Goal: Task Accomplishment & Management: Manage account settings

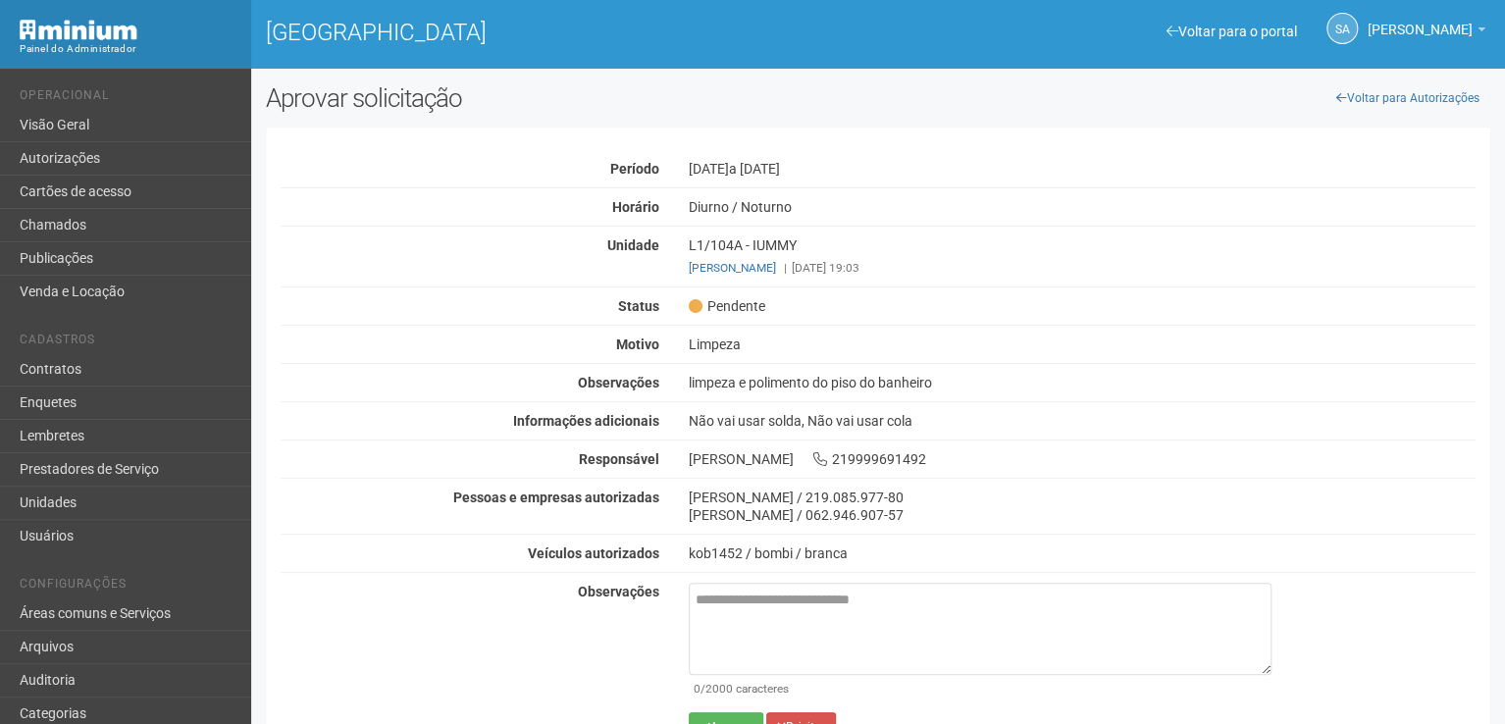
scroll to position [55, 0]
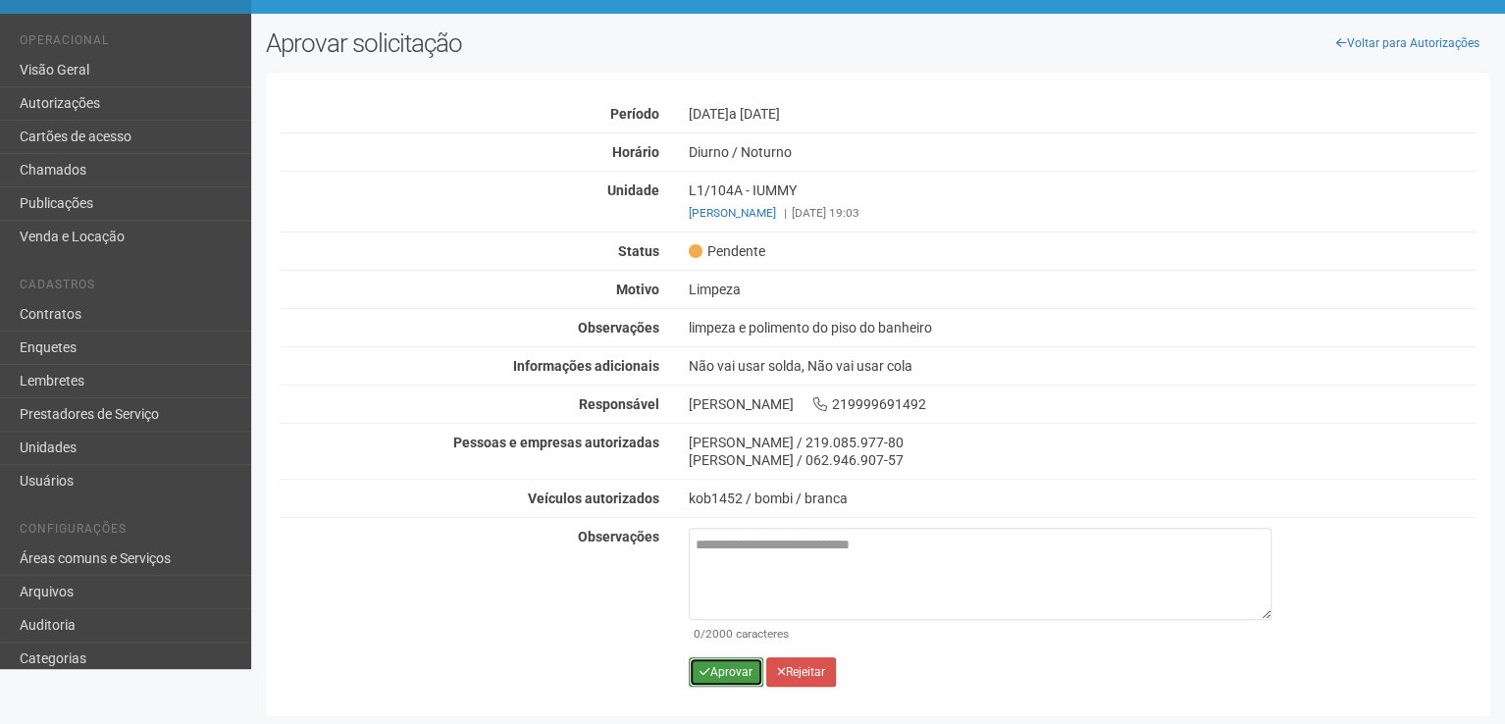
click at [726, 667] on button "Aprovar" at bounding box center [726, 671] width 75 height 29
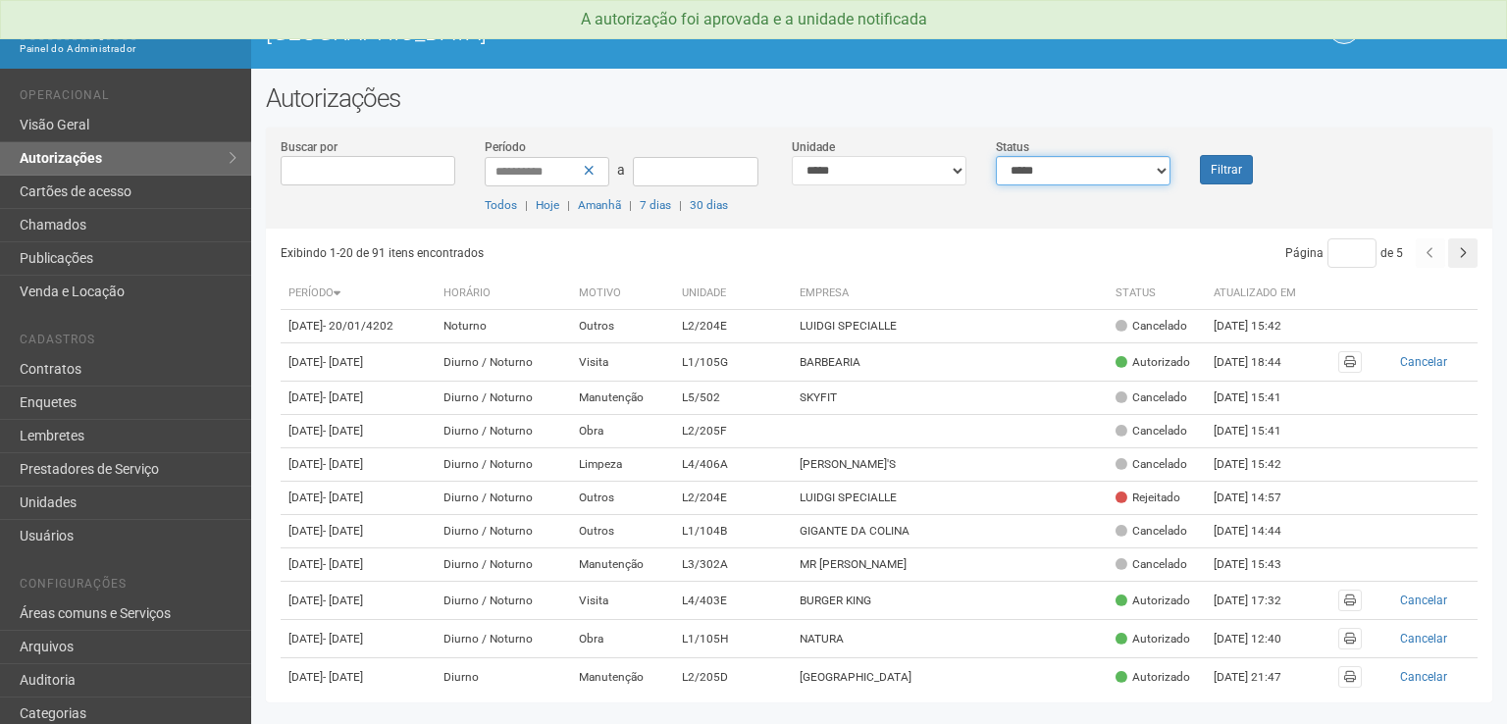
click at [1162, 169] on select "**********" at bounding box center [1083, 170] width 175 height 29
select select "*"
click at [996, 156] on select "**********" at bounding box center [1083, 170] width 175 height 29
click at [1223, 172] on button "Filtrar" at bounding box center [1226, 169] width 53 height 29
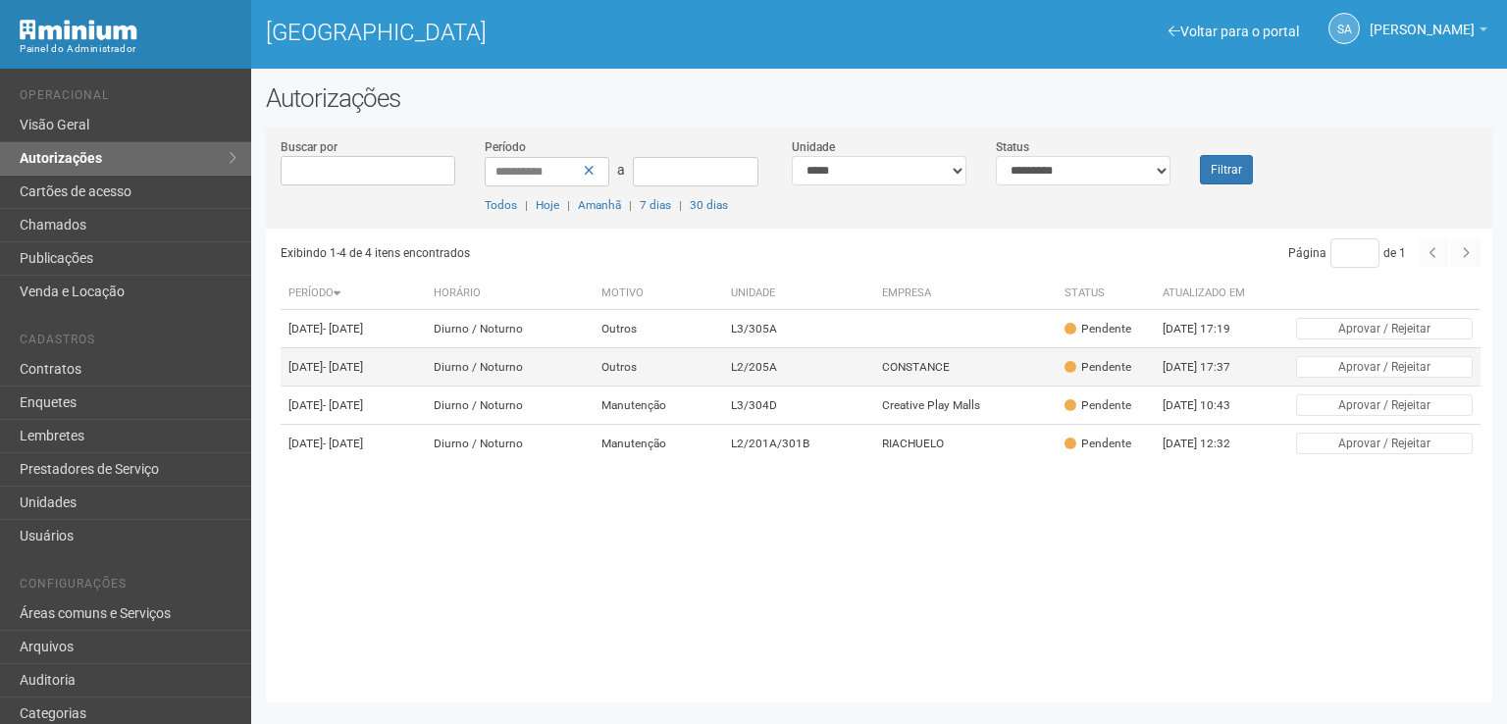
click at [813, 383] on td "L2/205A" at bounding box center [798, 367] width 151 height 38
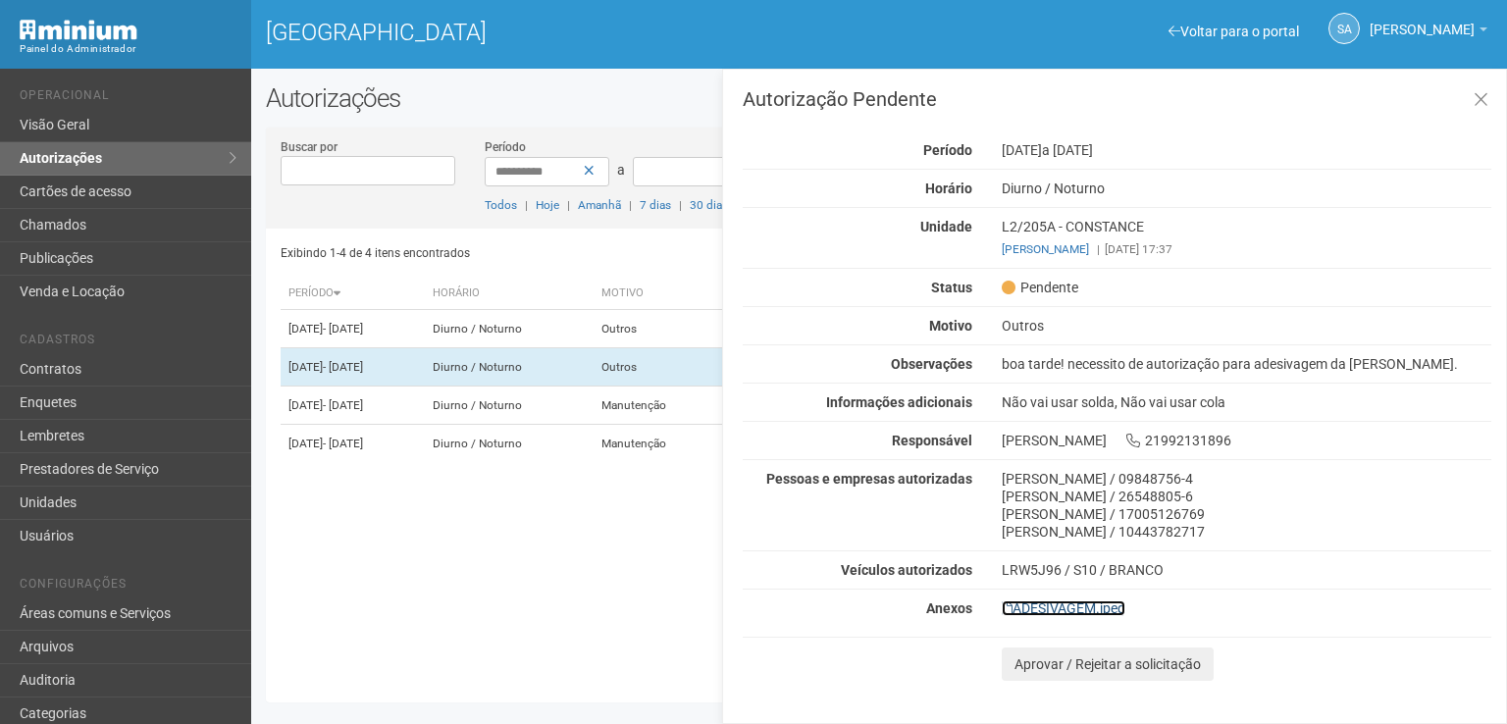
click at [1049, 605] on link "ADESIVAGEM.jpeg" at bounding box center [1064, 609] width 124 height 16
click at [1059, 605] on link "ADESIVAGEM.jpeg" at bounding box center [1064, 609] width 124 height 16
click at [1480, 98] on icon at bounding box center [1481, 100] width 15 height 20
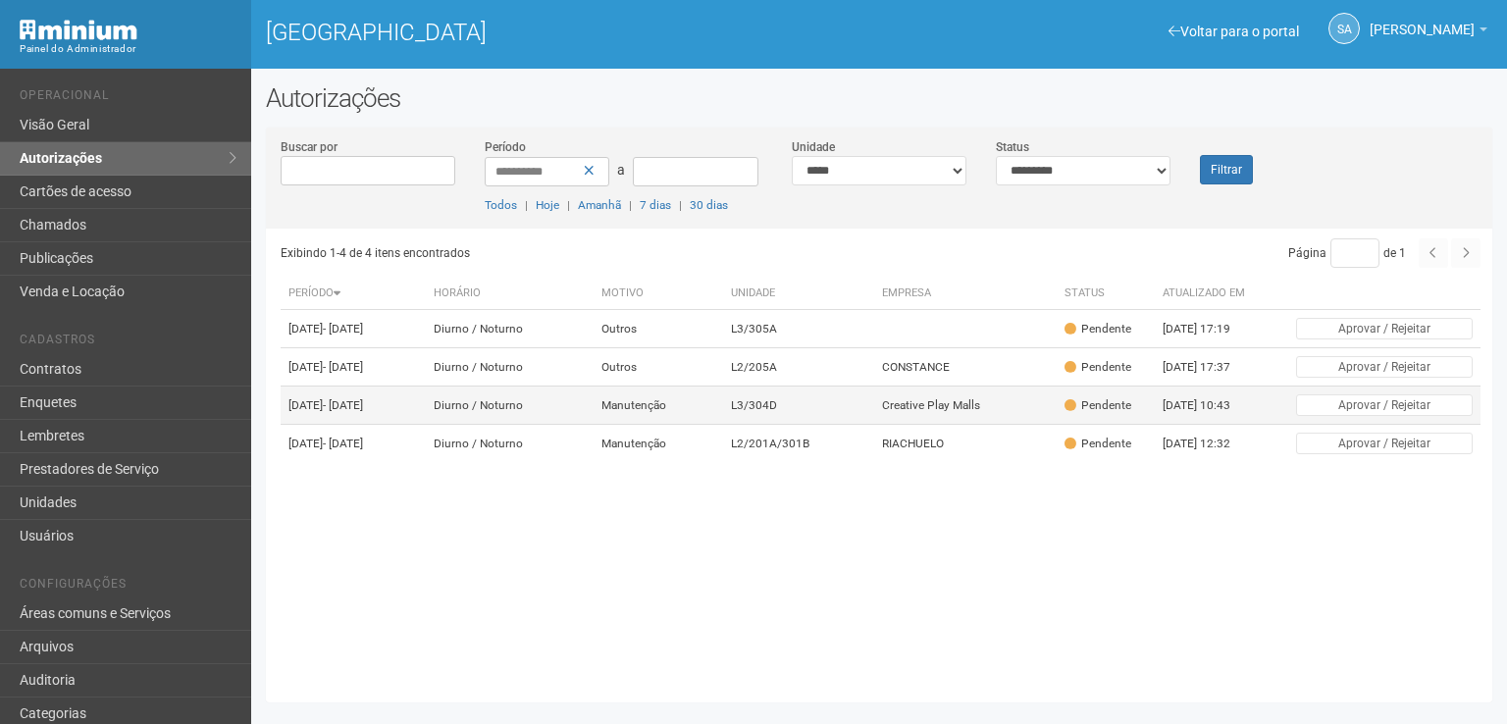
click at [955, 425] on td "Creative Play Malls" at bounding box center [965, 406] width 183 height 38
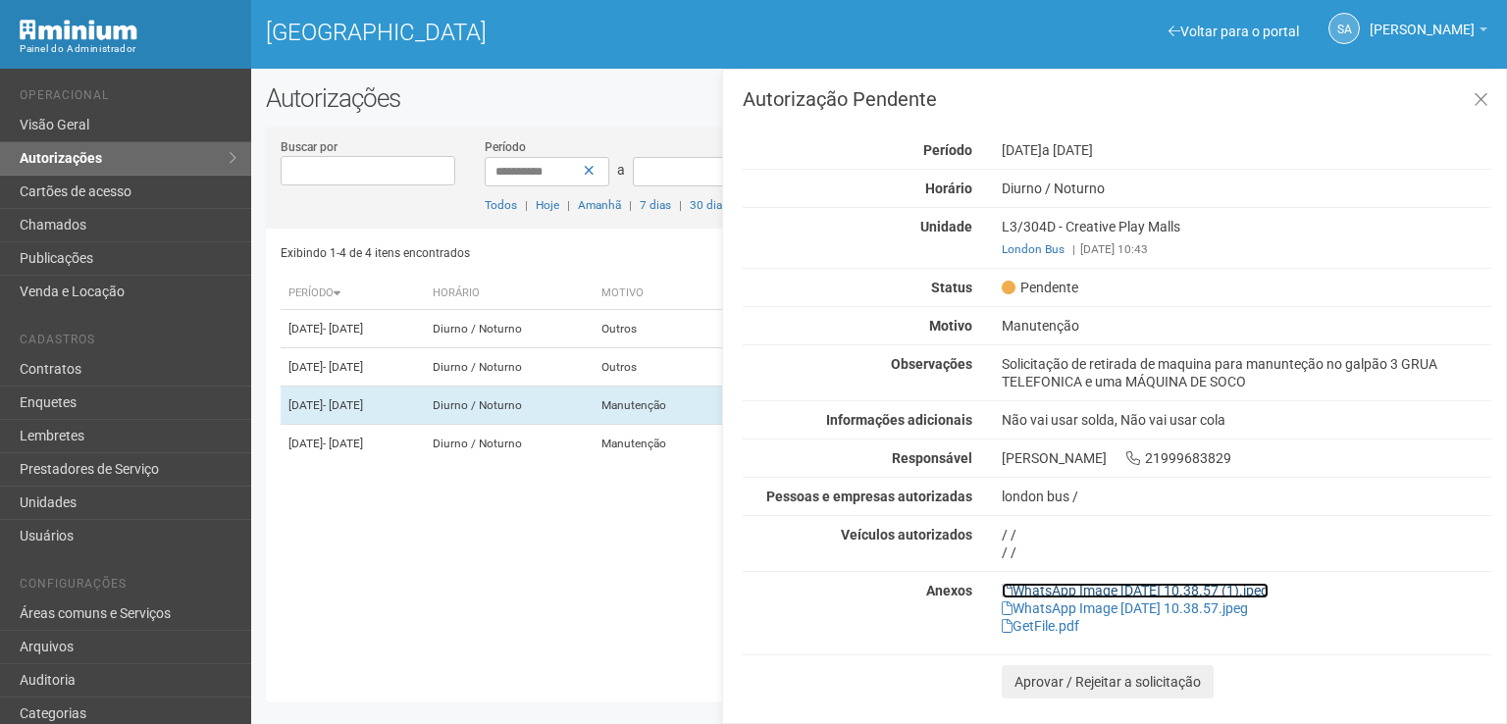
click at [1063, 586] on link "WhatsApp Image 2025-08-14 at 10.38.57 (1).jpeg" at bounding box center [1135, 591] width 267 height 16
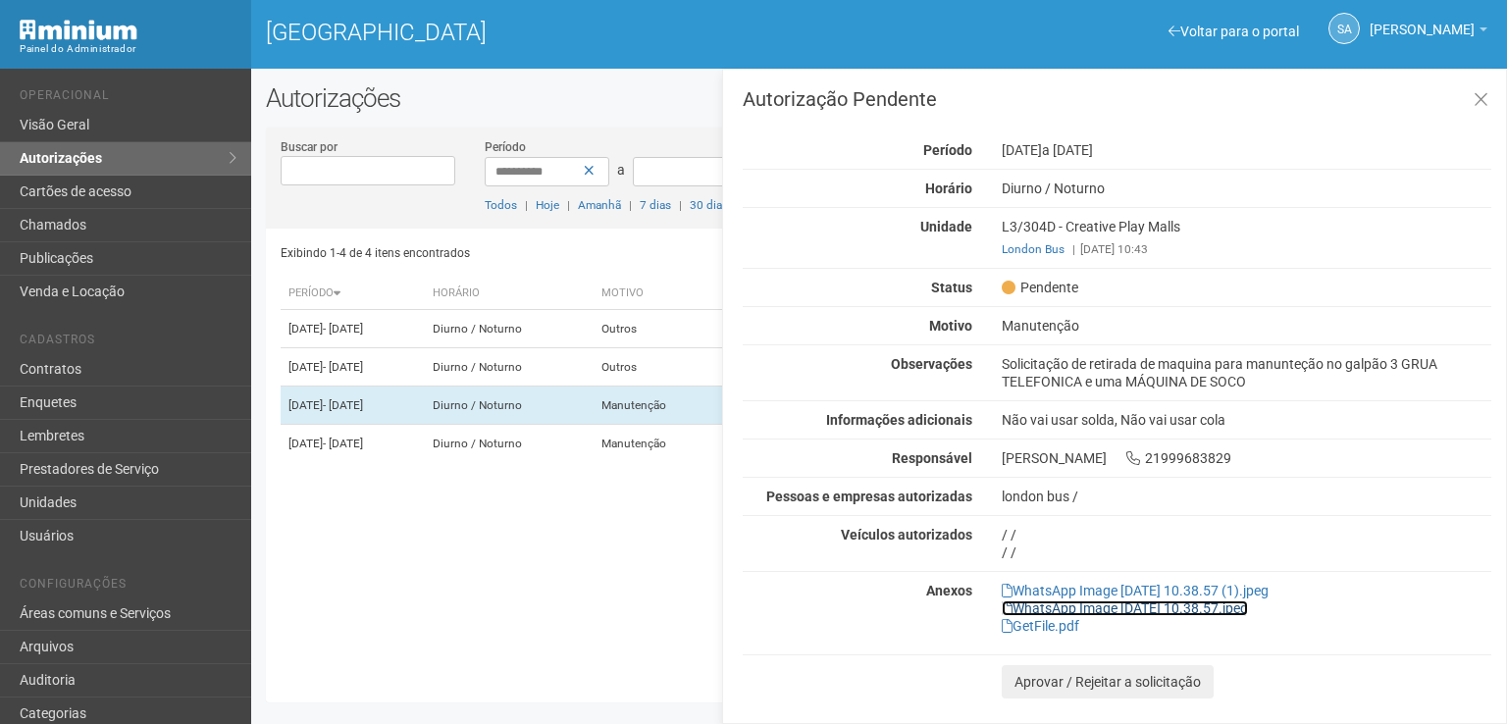
click at [1060, 602] on link "WhatsApp Image 2025-08-14 at 10.38.57.jpeg" at bounding box center [1125, 609] width 246 height 16
click at [1036, 624] on link "GetFile.pdf" at bounding box center [1041, 626] width 78 height 16
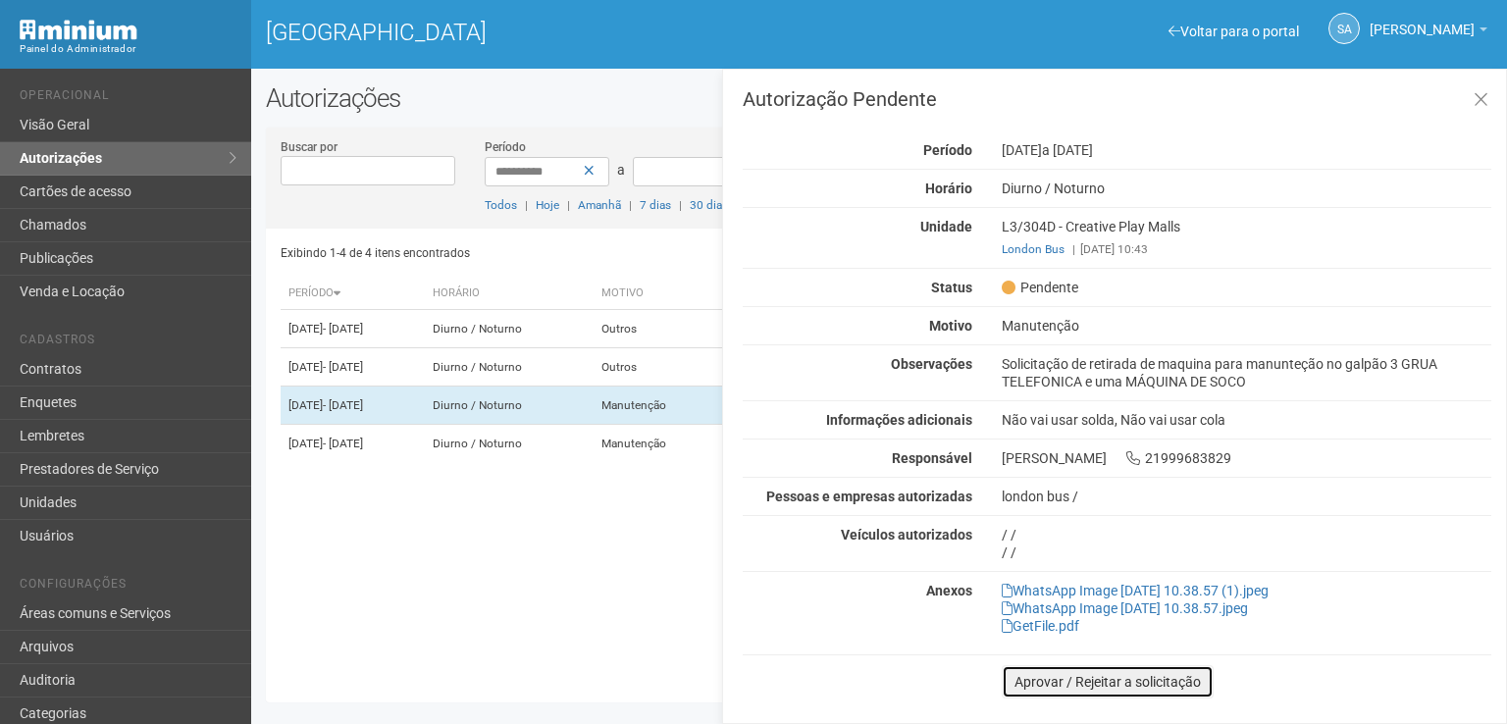
click at [1032, 675] on button "Aprovar / Rejeitar a solicitação" at bounding box center [1108, 681] width 212 height 33
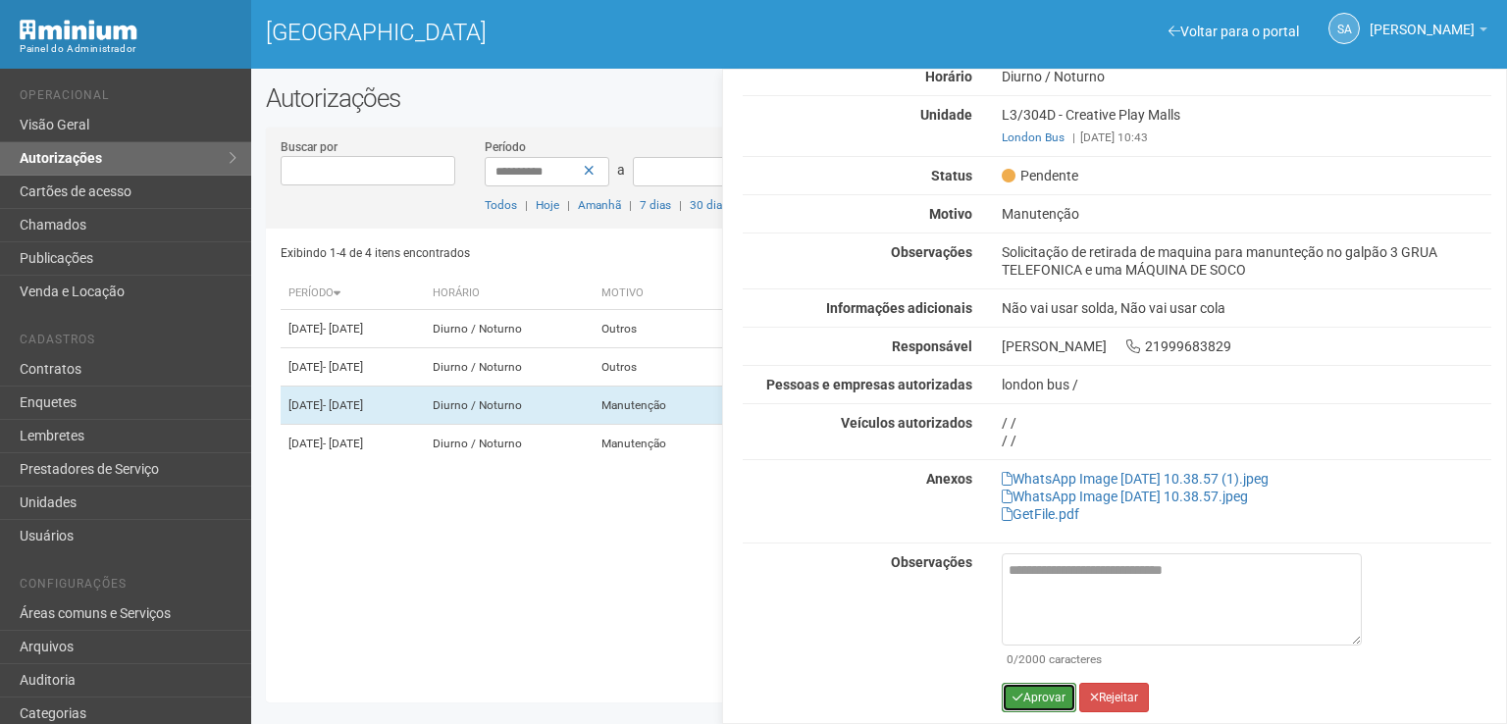
click at [1038, 695] on button "Aprovar" at bounding box center [1039, 697] width 75 height 29
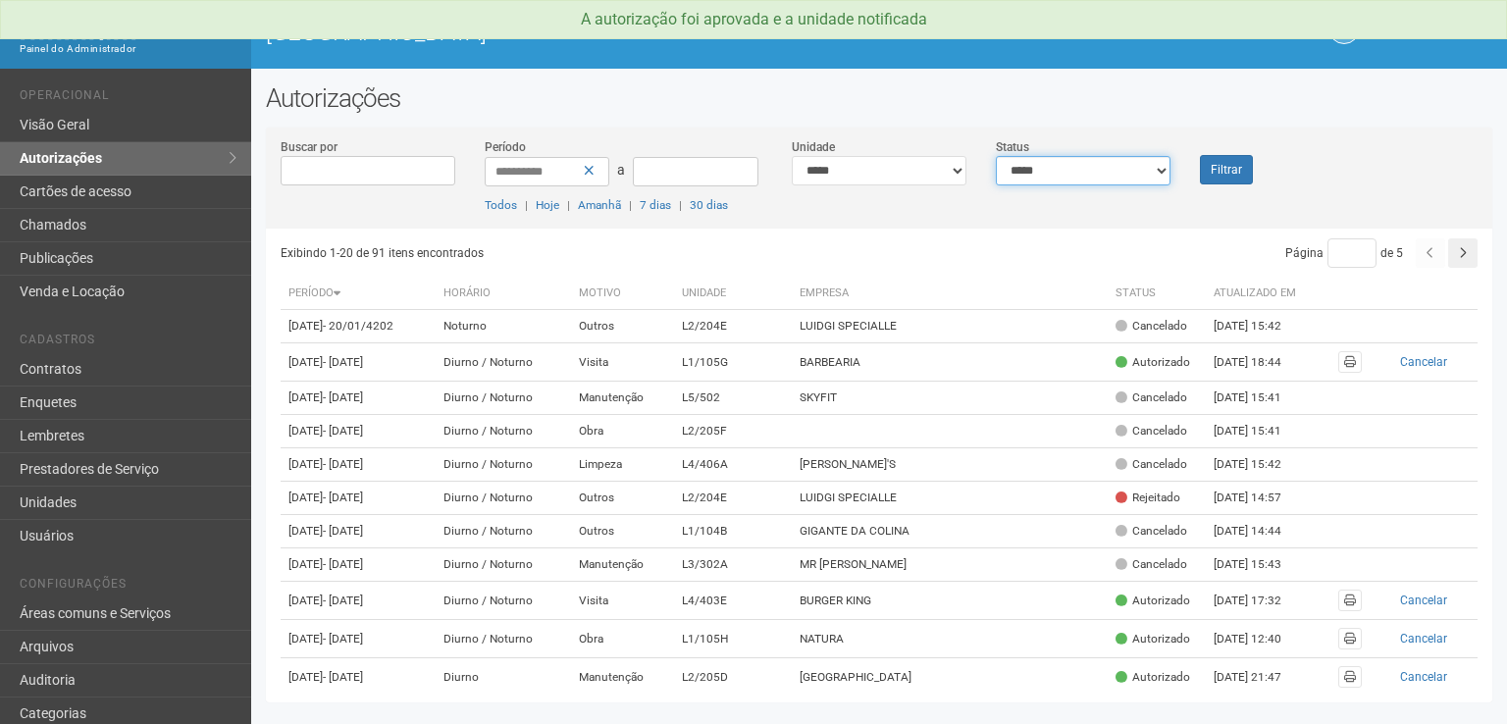
click at [1164, 170] on select "**********" at bounding box center [1083, 170] width 175 height 29
select select "*"
click at [996, 156] on select "**********" at bounding box center [1083, 170] width 175 height 29
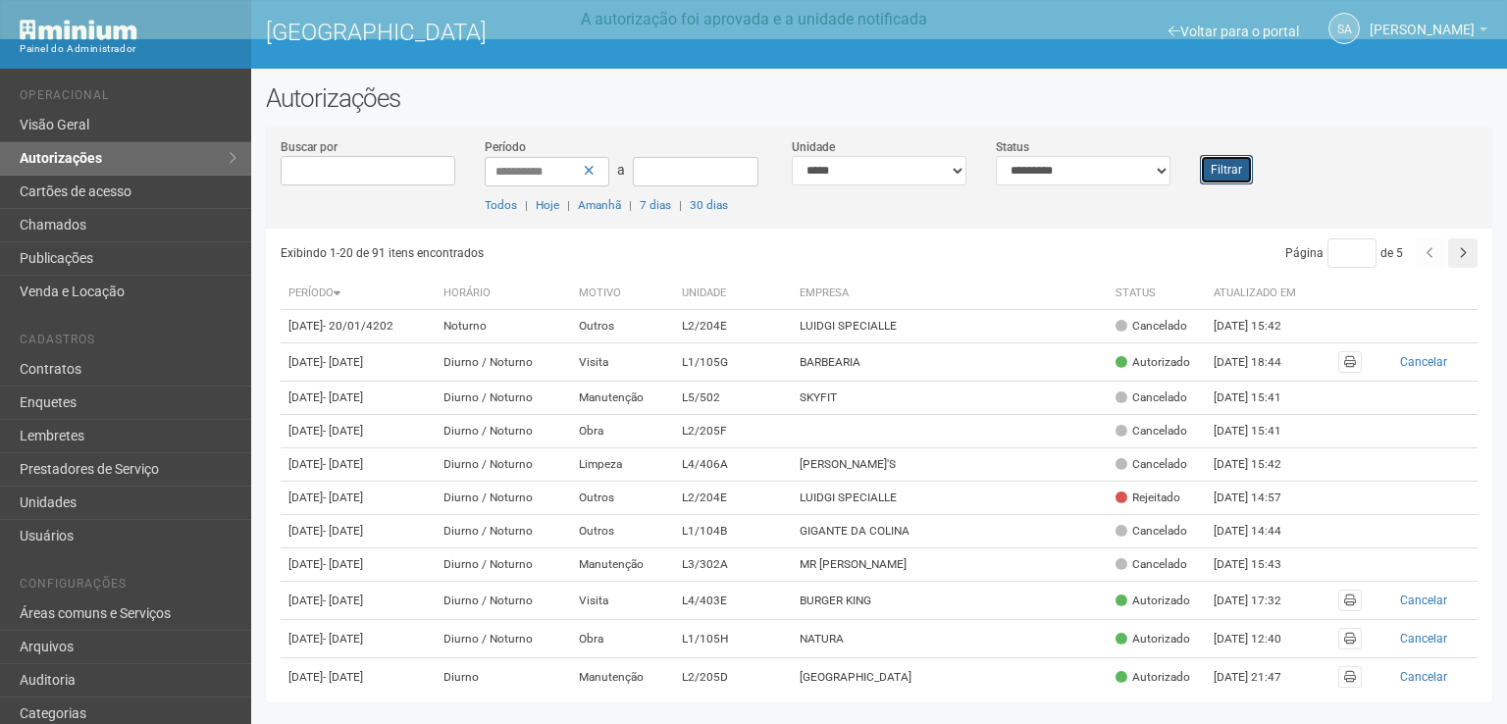
click at [1231, 164] on button "Filtrar" at bounding box center [1226, 169] width 53 height 29
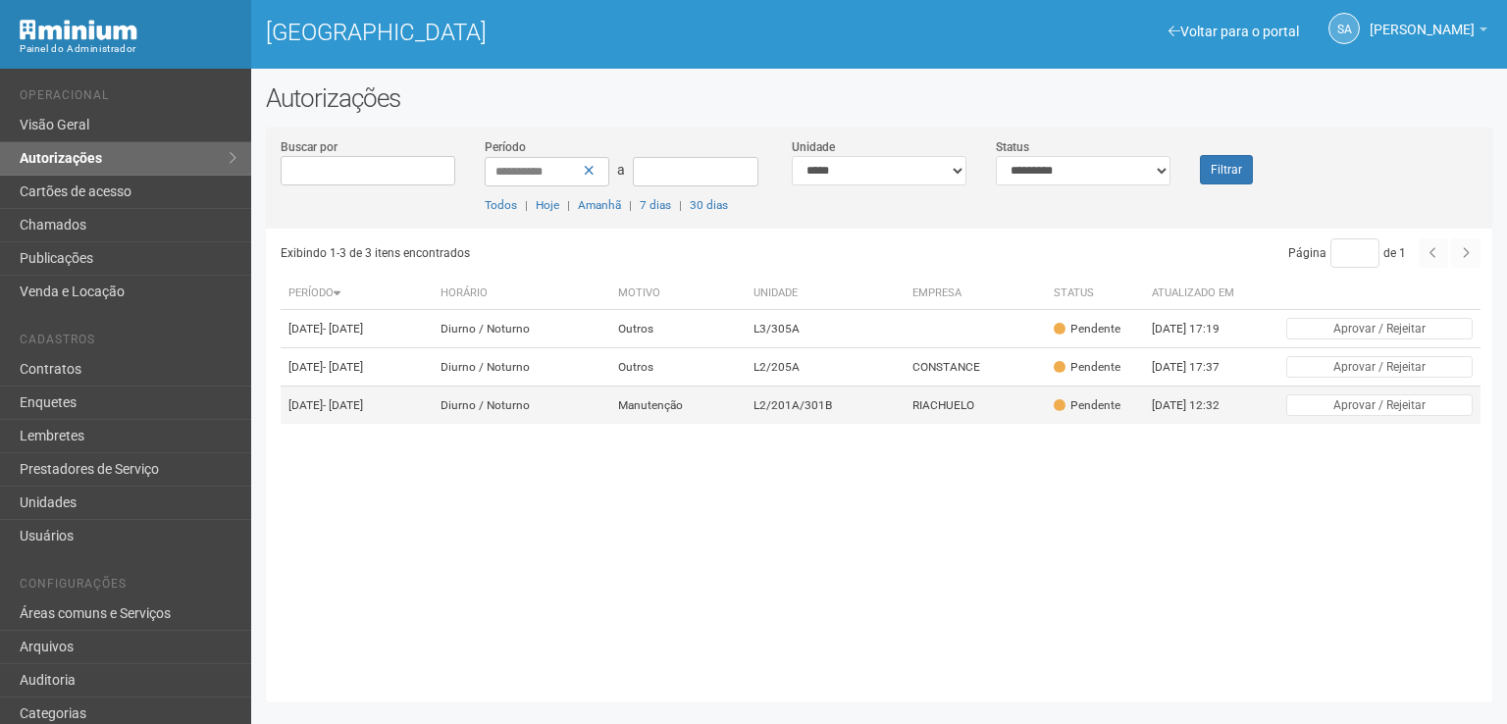
click at [960, 425] on td "RIACHUELO" at bounding box center [975, 406] width 141 height 38
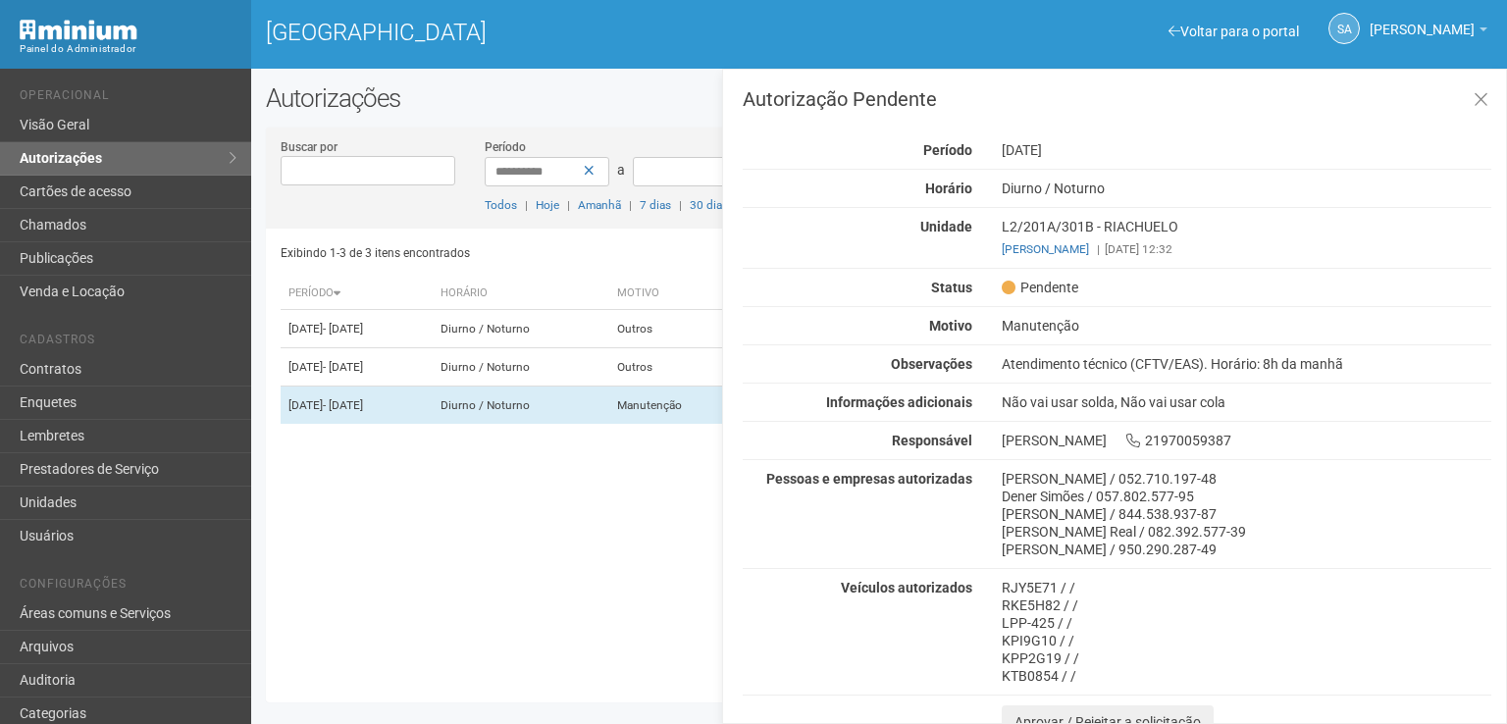
scroll to position [13, 0]
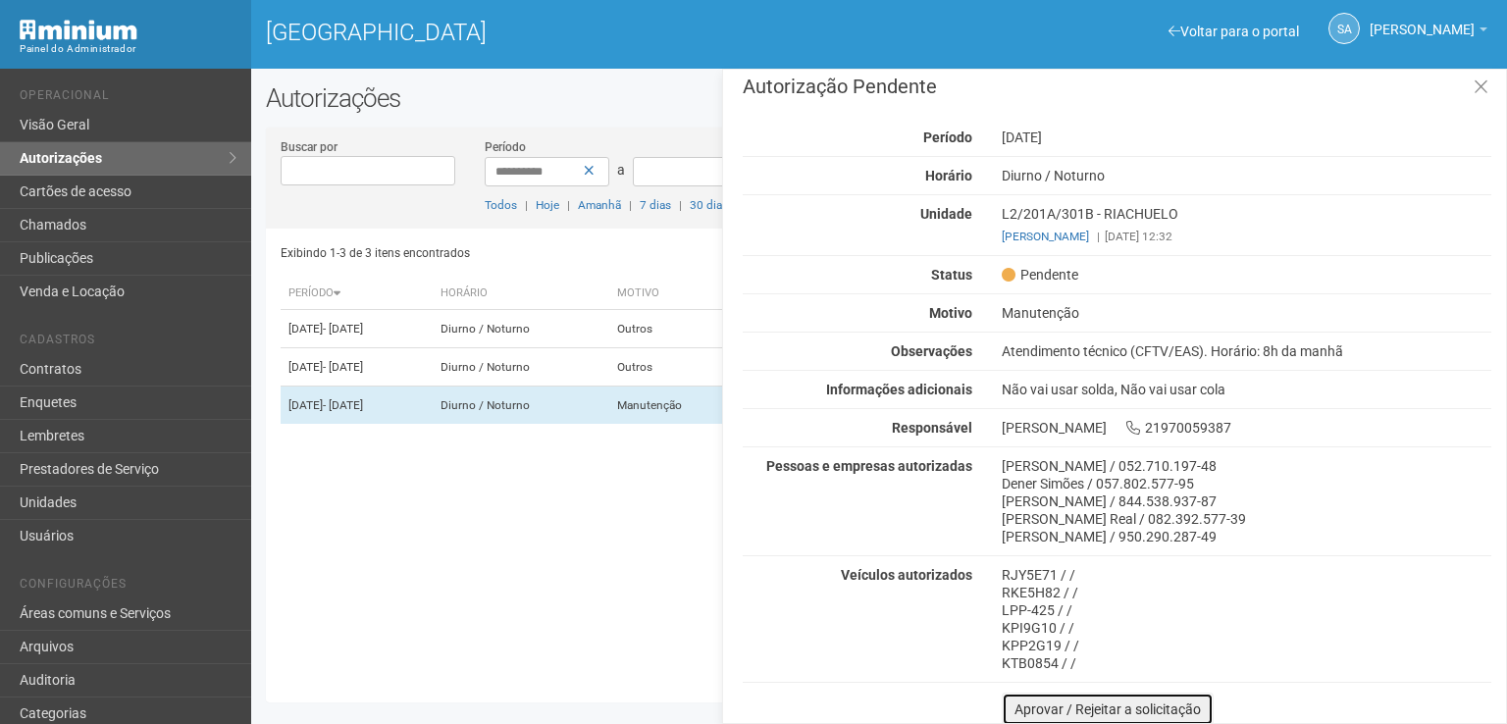
click at [1040, 704] on button "Aprovar / Rejeitar a solicitação" at bounding box center [1108, 709] width 212 height 33
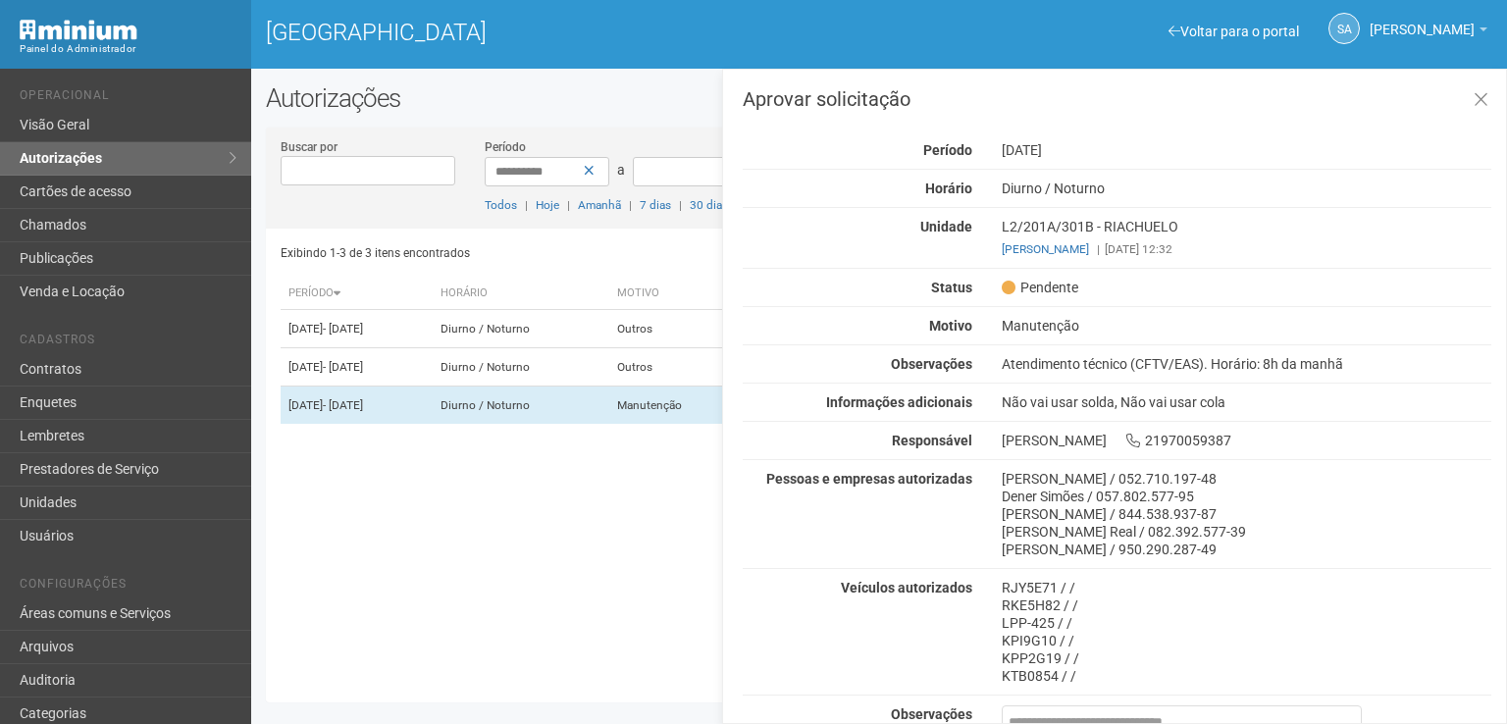
scroll to position [153, 0]
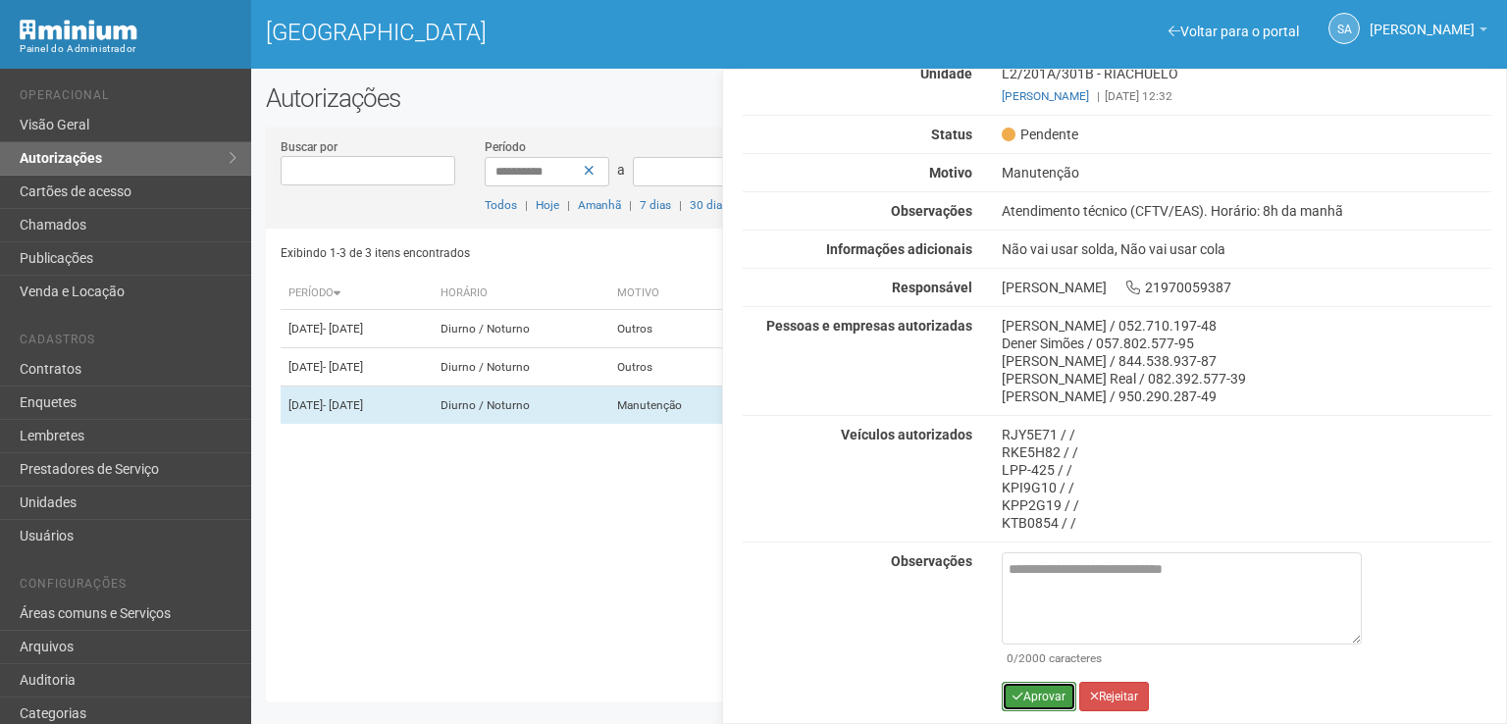
click at [1044, 689] on button "Aprovar" at bounding box center [1039, 696] width 75 height 29
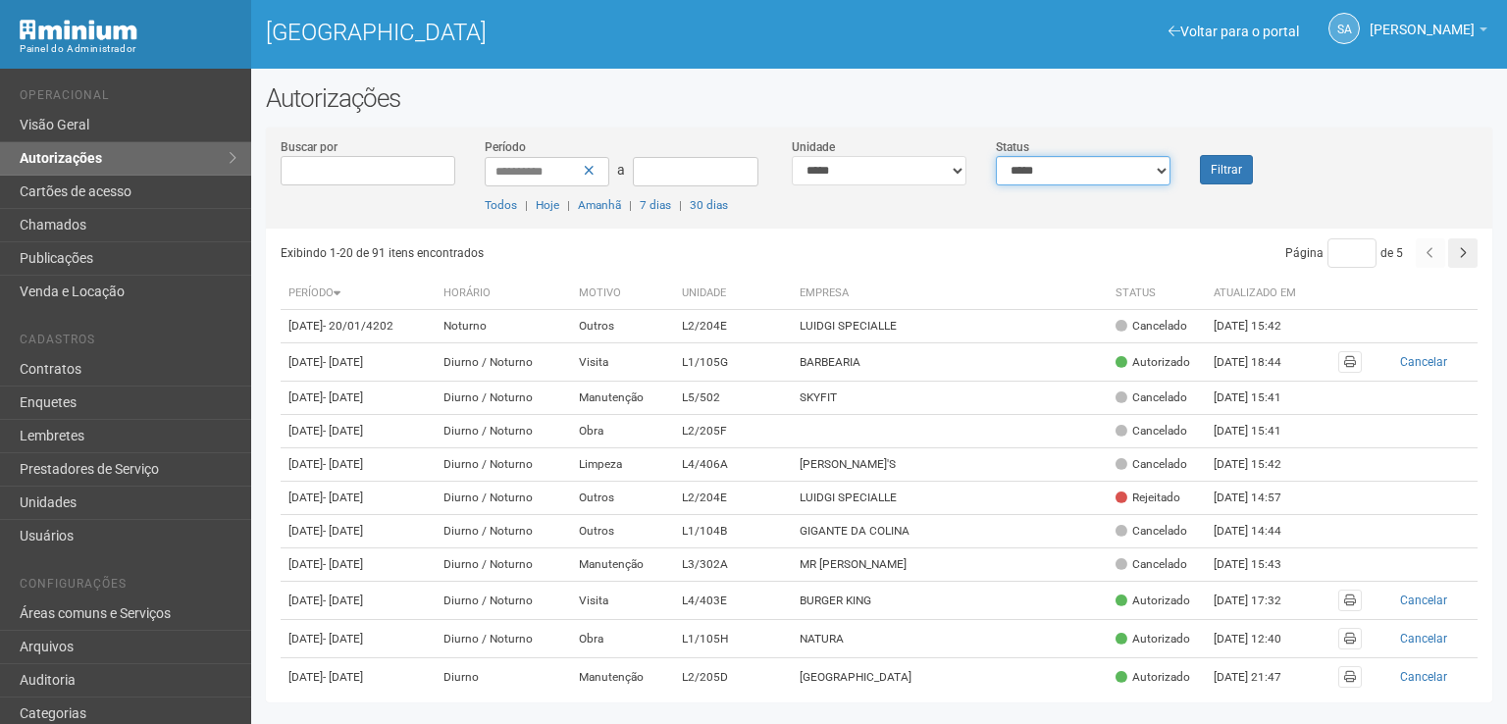
drag, startPoint x: 1166, startPoint y: 168, endPoint x: 1154, endPoint y: 175, distance: 13.6
click at [1166, 168] on select "**********" at bounding box center [1083, 170] width 175 height 29
select select "*"
click at [996, 156] on select "**********" at bounding box center [1083, 170] width 175 height 29
click at [1219, 171] on button "Filtrar" at bounding box center [1226, 169] width 53 height 29
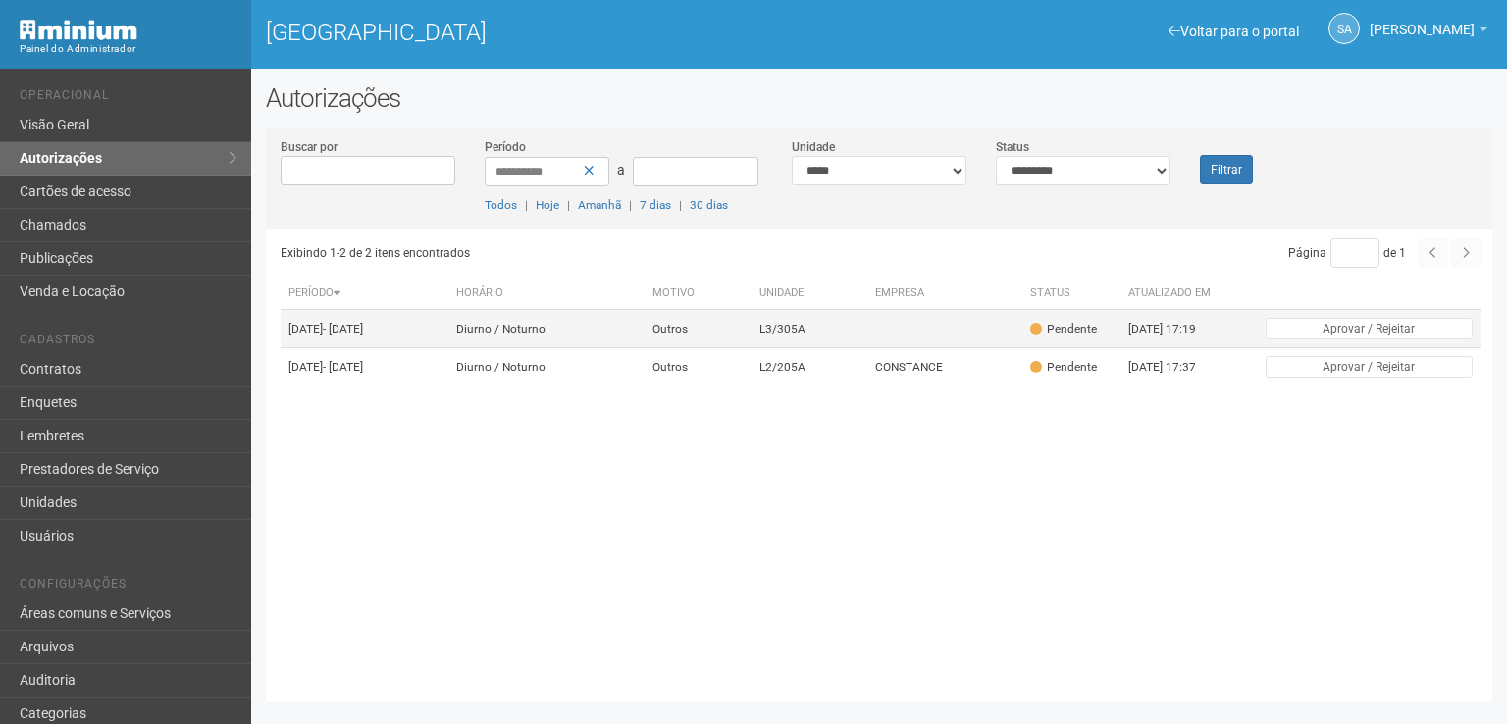
click at [846, 328] on td "L3/305A" at bounding box center [809, 329] width 115 height 38
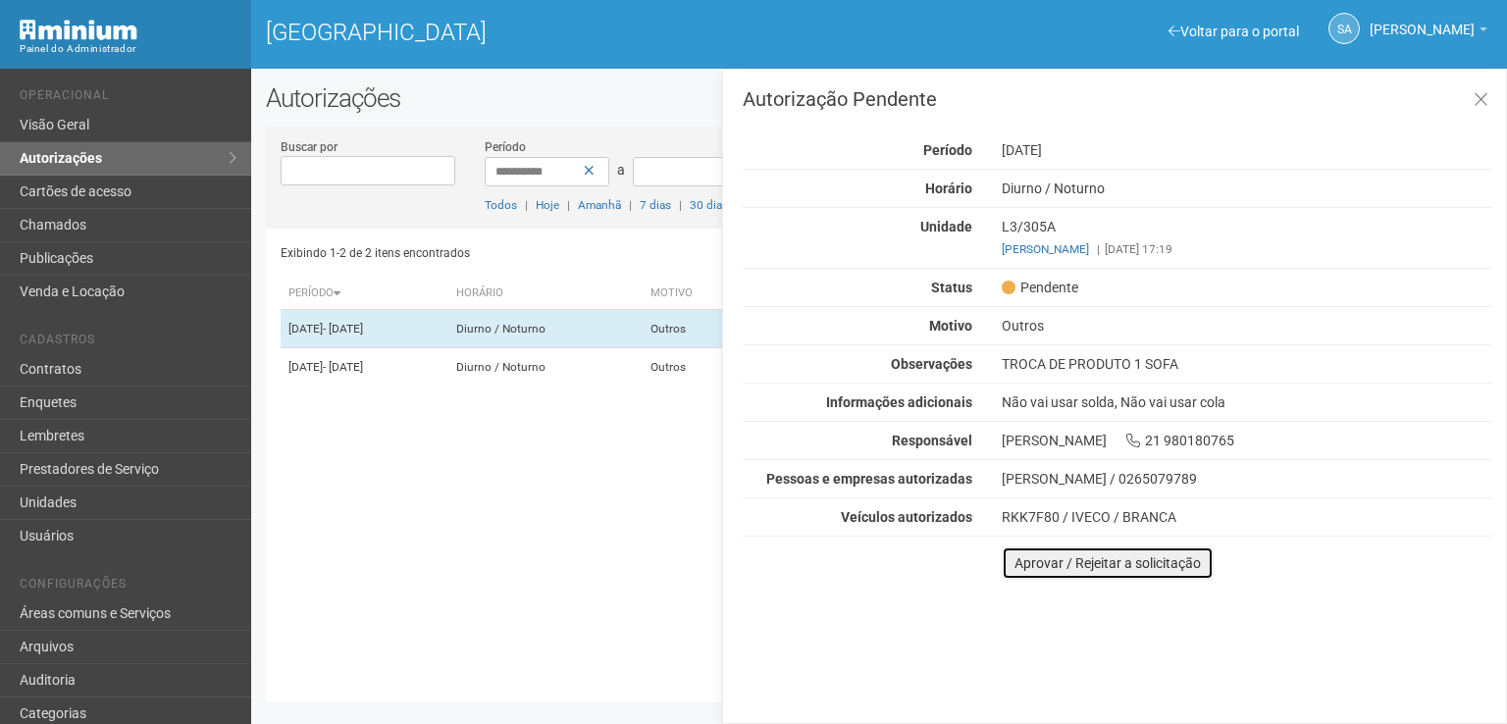
click at [1028, 555] on button "Aprovar / Rejeitar a solicitação" at bounding box center [1108, 563] width 212 height 33
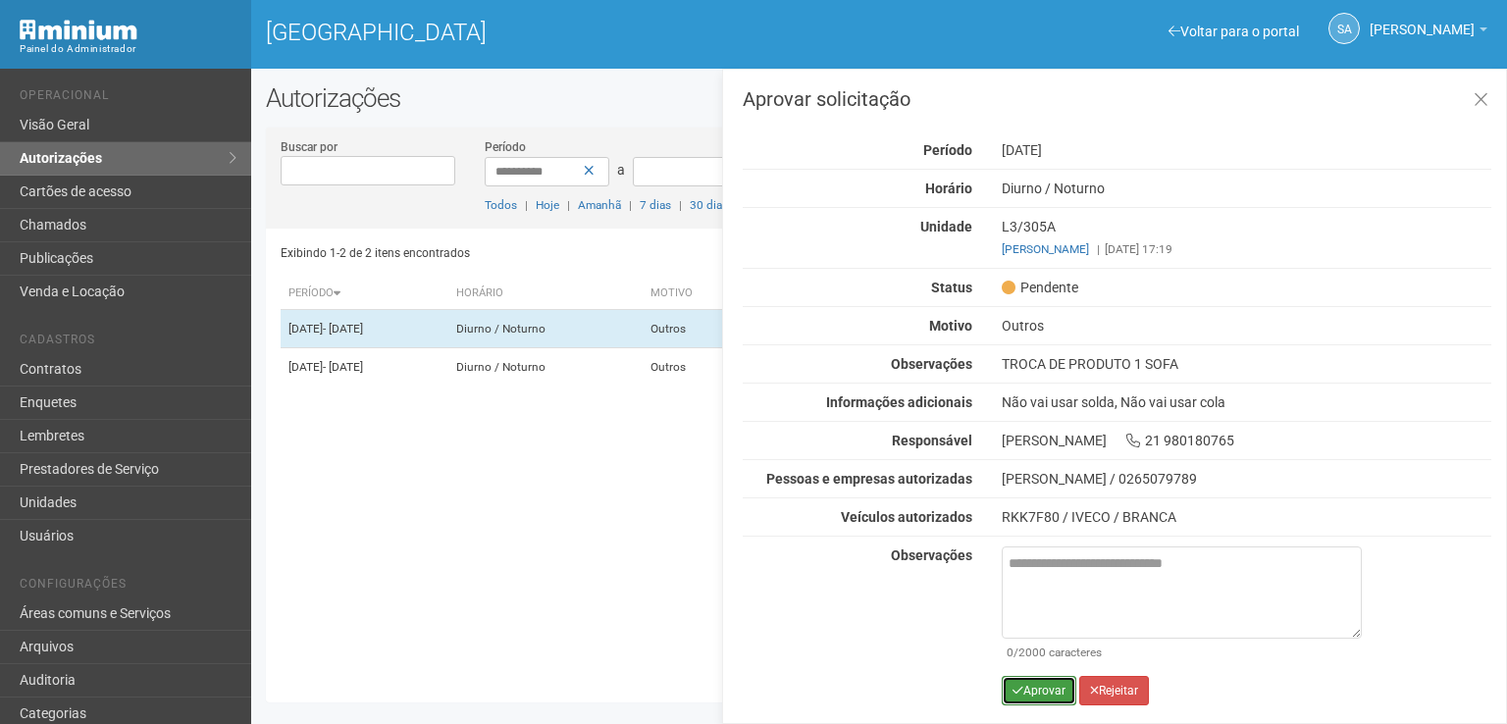
click at [1052, 688] on button "Aprovar" at bounding box center [1039, 690] width 75 height 29
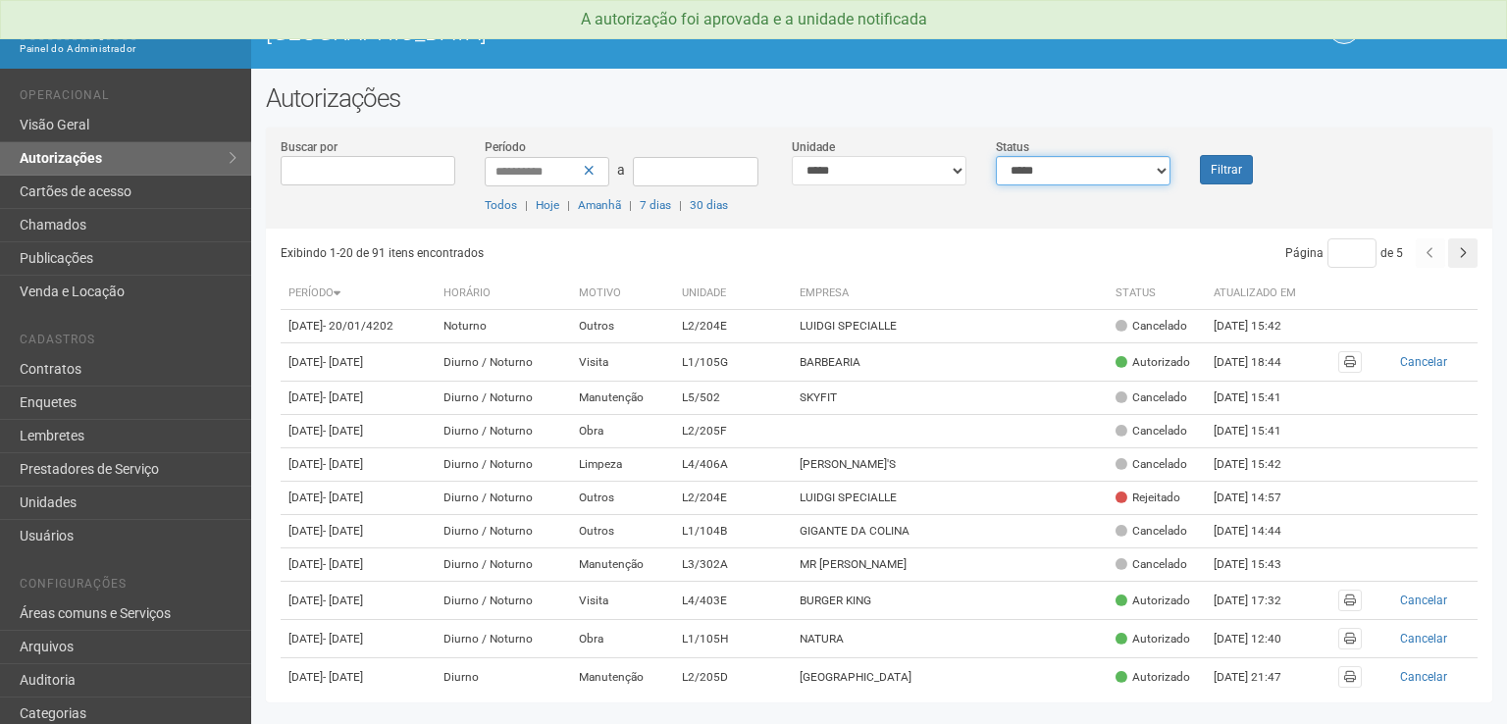
click at [1164, 173] on select "**********" at bounding box center [1083, 170] width 175 height 29
select select "*"
click at [996, 156] on select "**********" at bounding box center [1083, 170] width 175 height 29
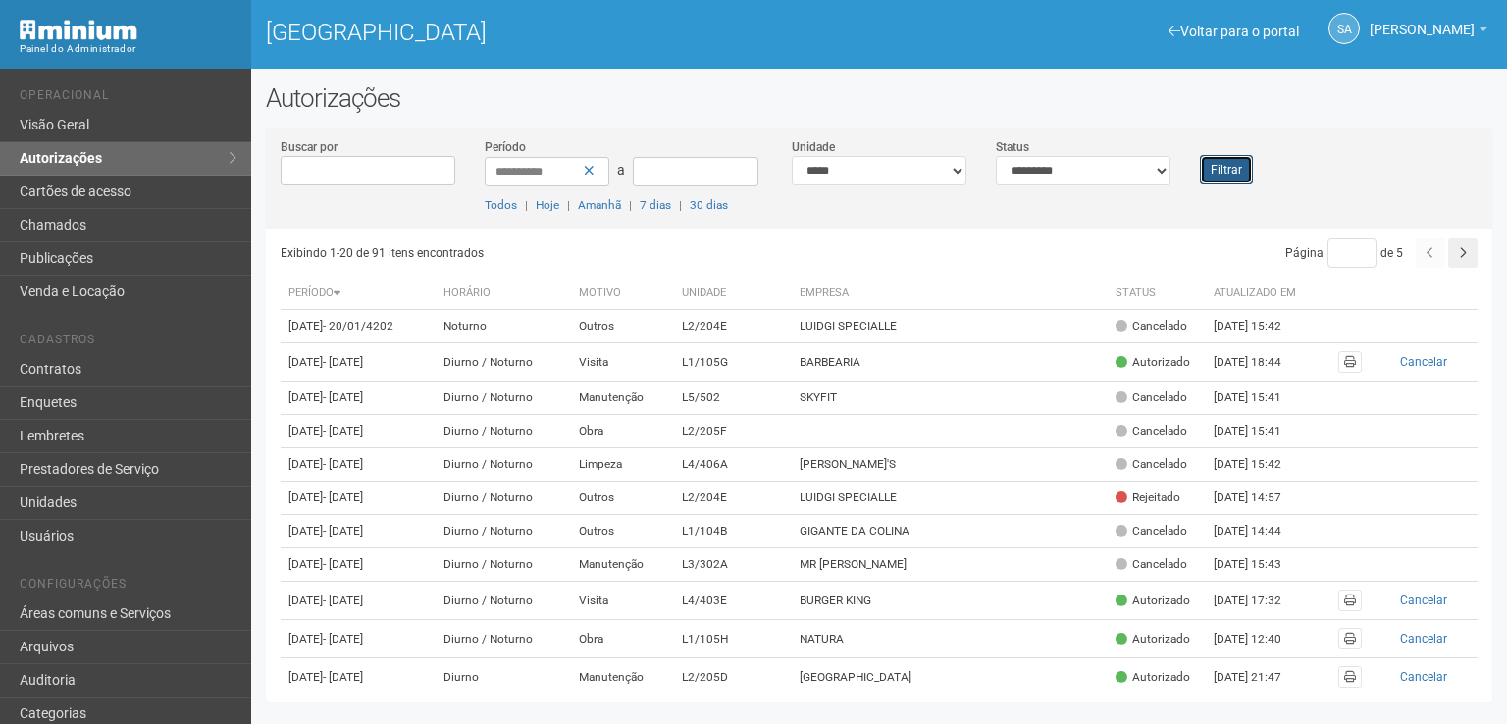
click at [1236, 164] on button "Filtrar" at bounding box center [1226, 169] width 53 height 29
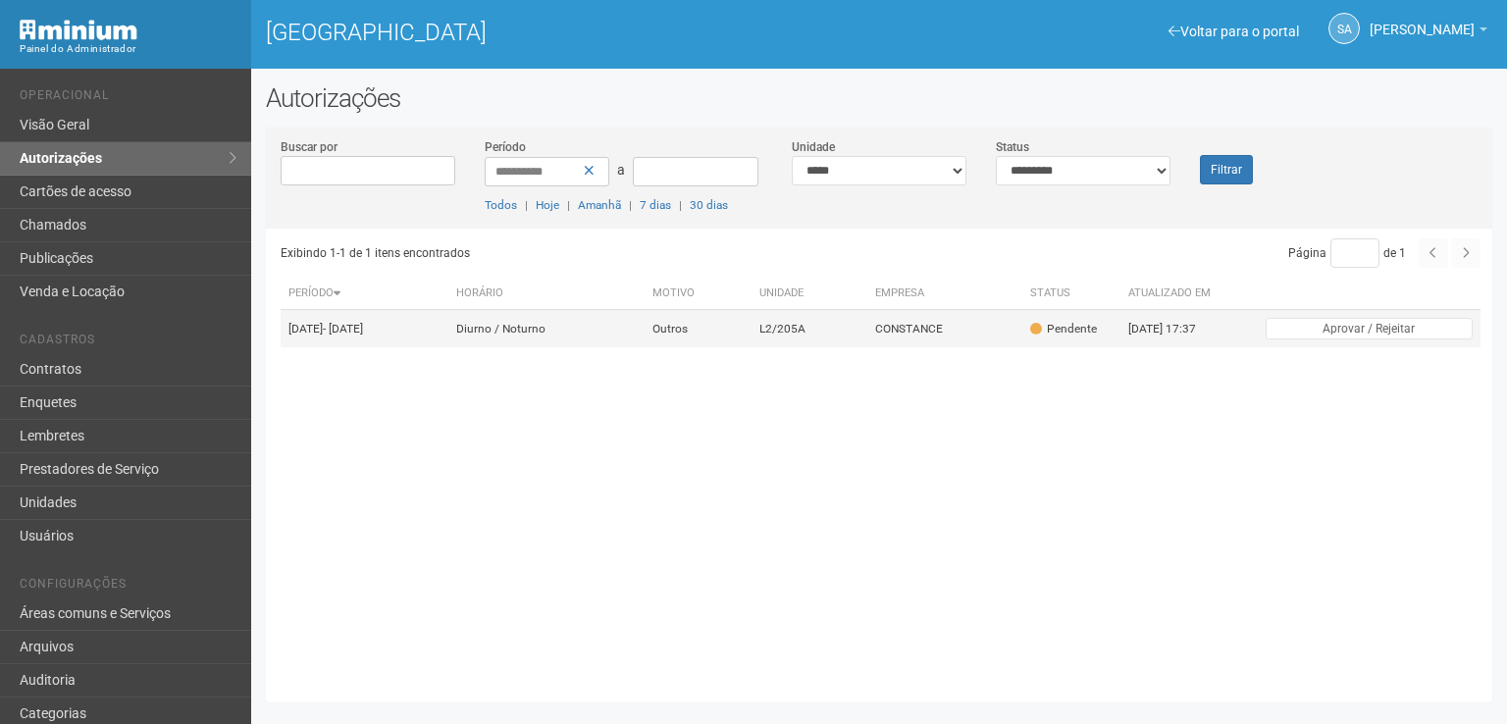
click at [958, 335] on td "CONSTANCE" at bounding box center [945, 329] width 155 height 38
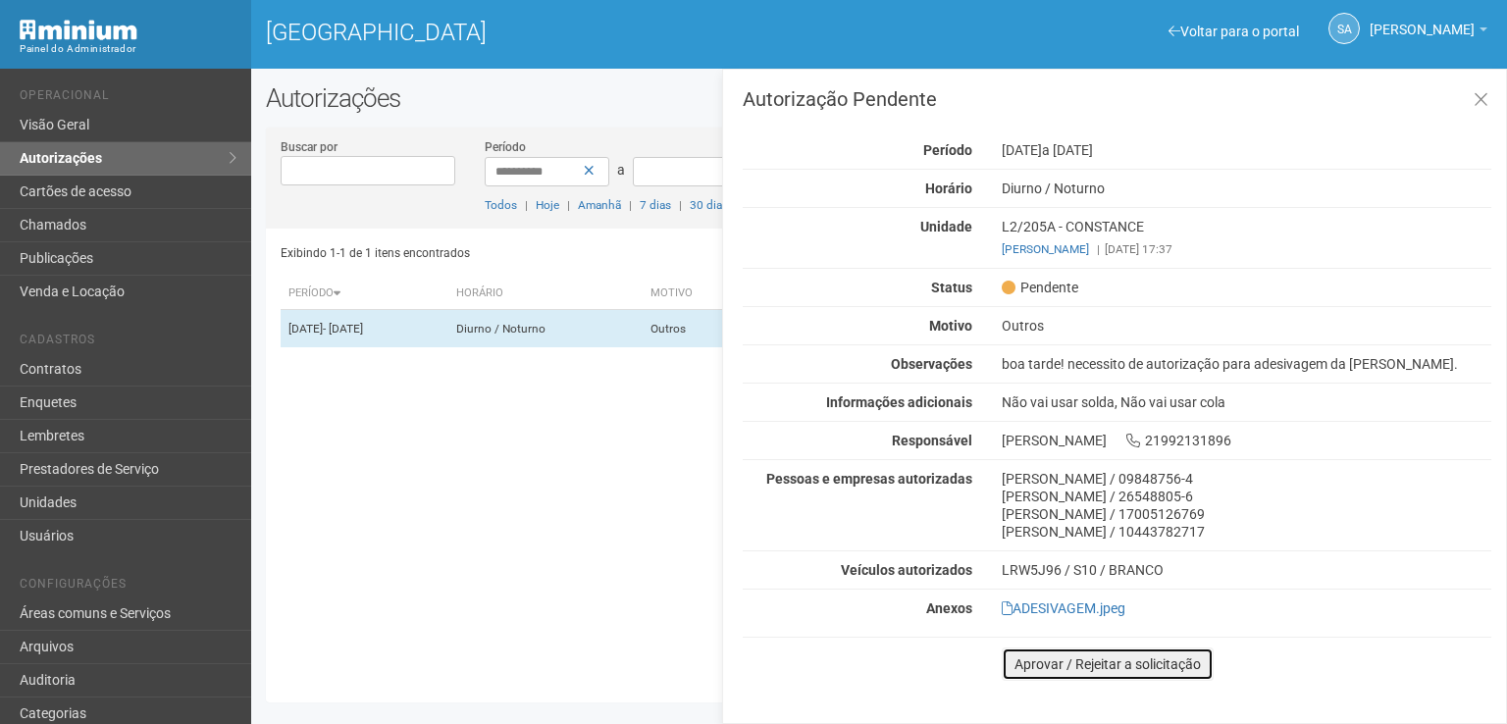
click at [1028, 655] on button "Aprovar / Rejeitar a solicitação" at bounding box center [1108, 664] width 212 height 33
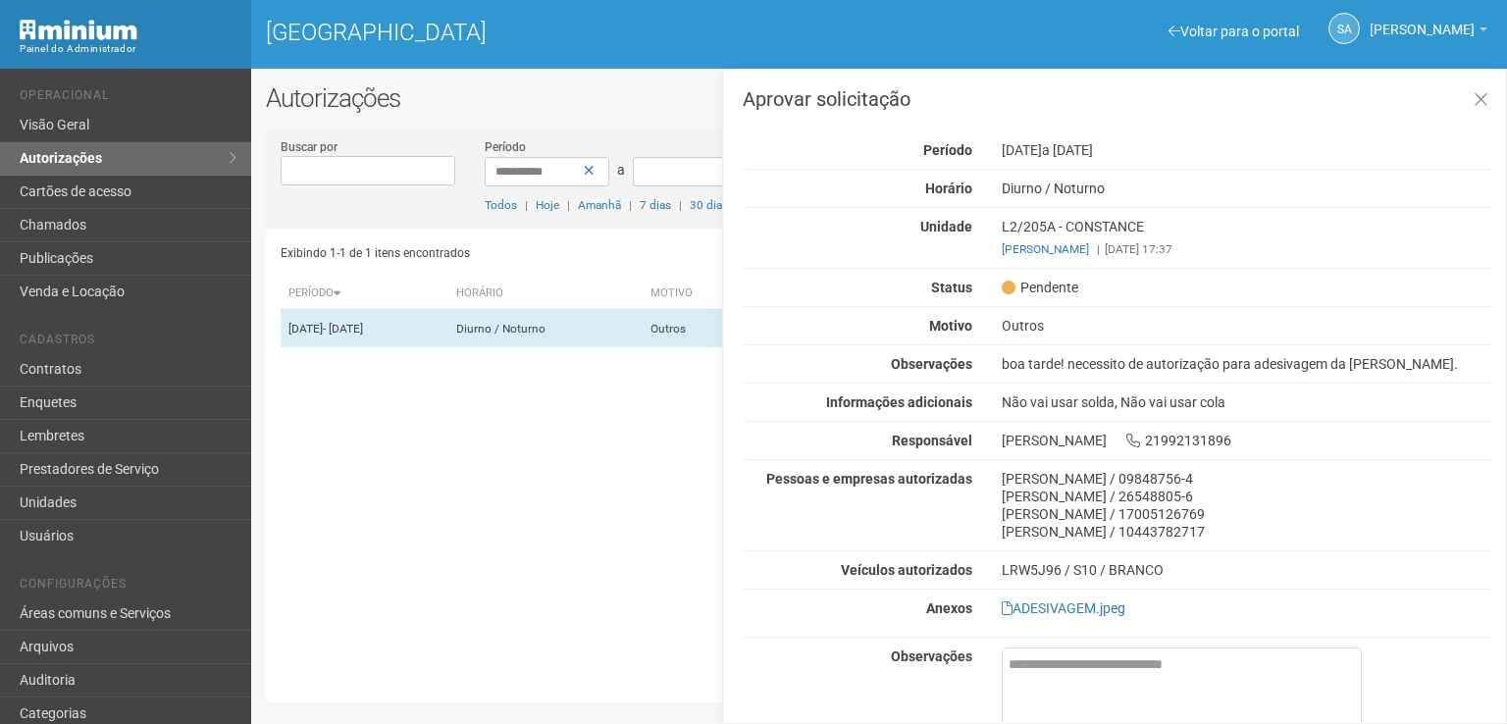
scroll to position [94, 0]
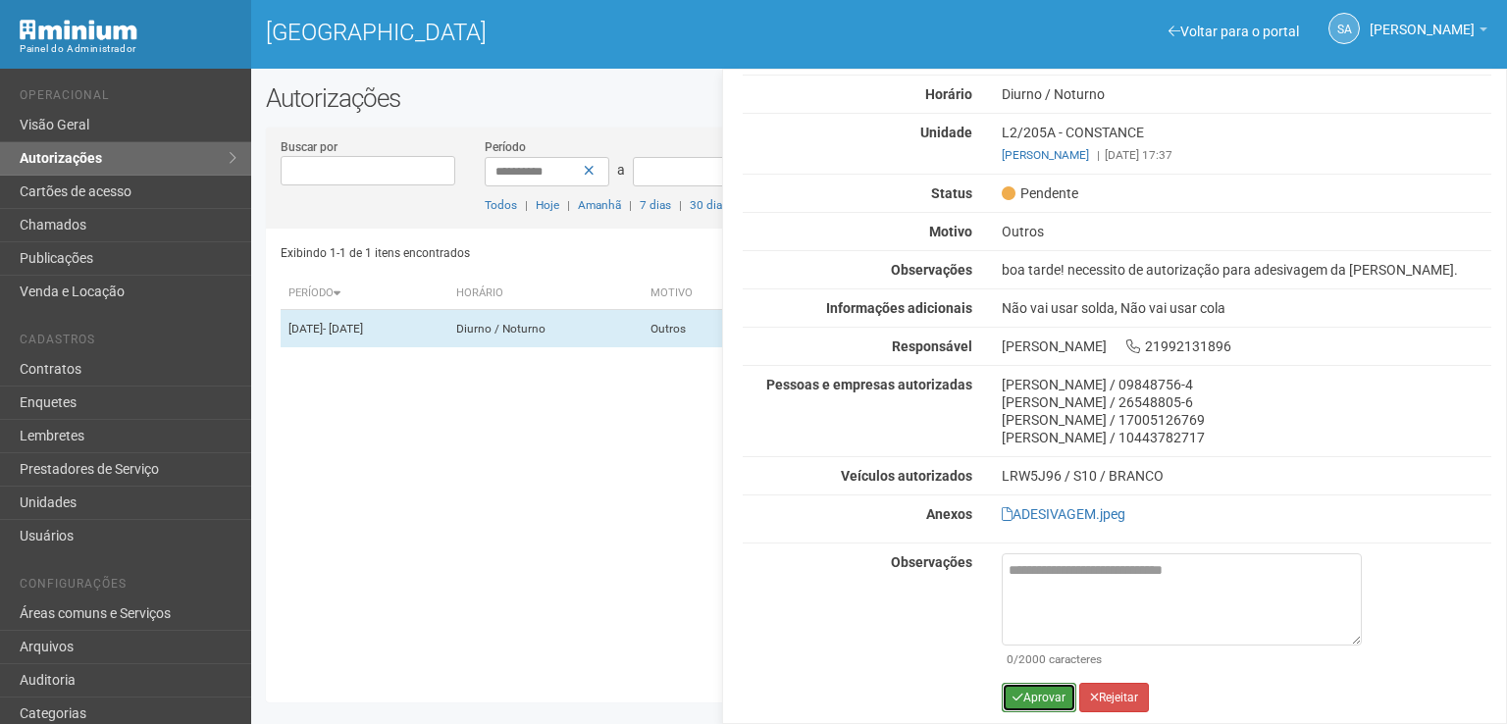
click at [1032, 688] on button "Aprovar" at bounding box center [1039, 697] width 75 height 29
